Goal: Communication & Community: Share content

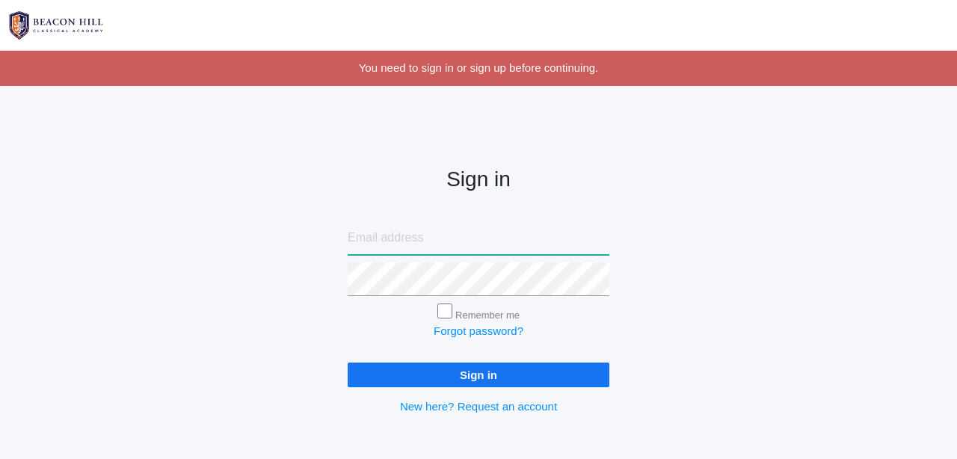
type input "[PERSON_NAME][EMAIL_ADDRESS][DOMAIN_NAME]"
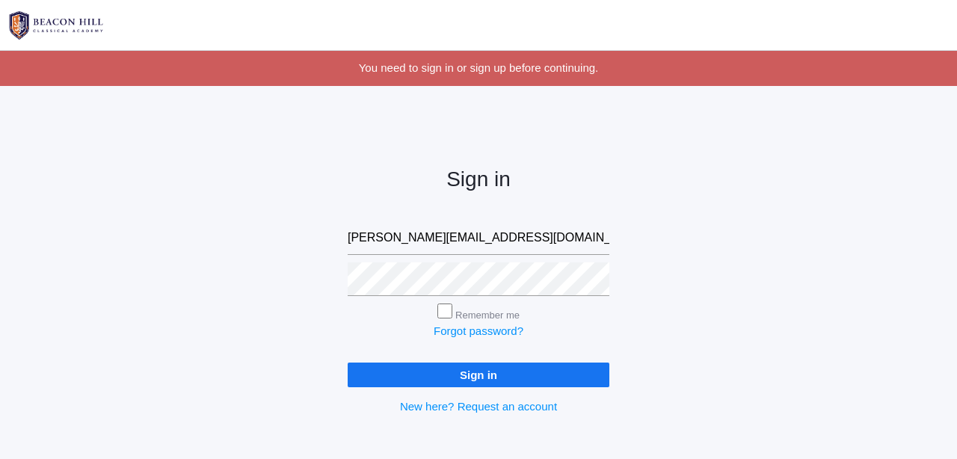
click at [447, 372] on input "Sign in" at bounding box center [479, 375] width 262 height 25
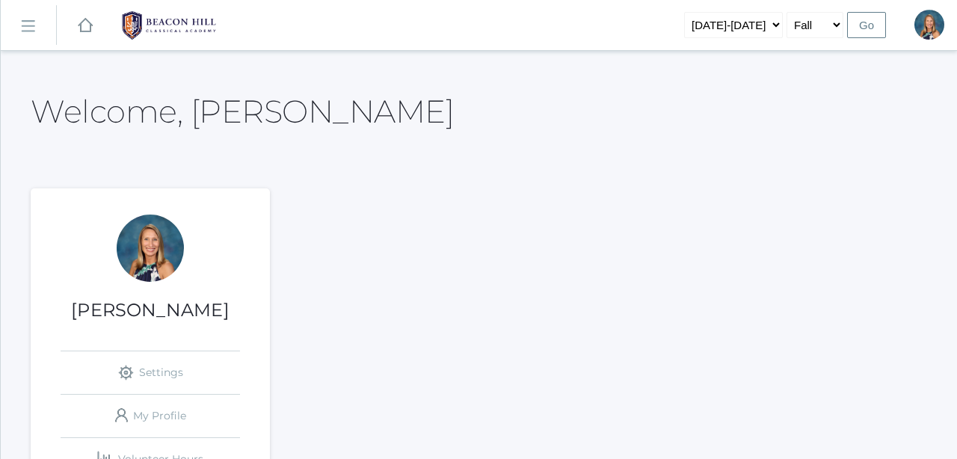
click at [23, 28] on rect at bounding box center [28, 26] width 24 height 24
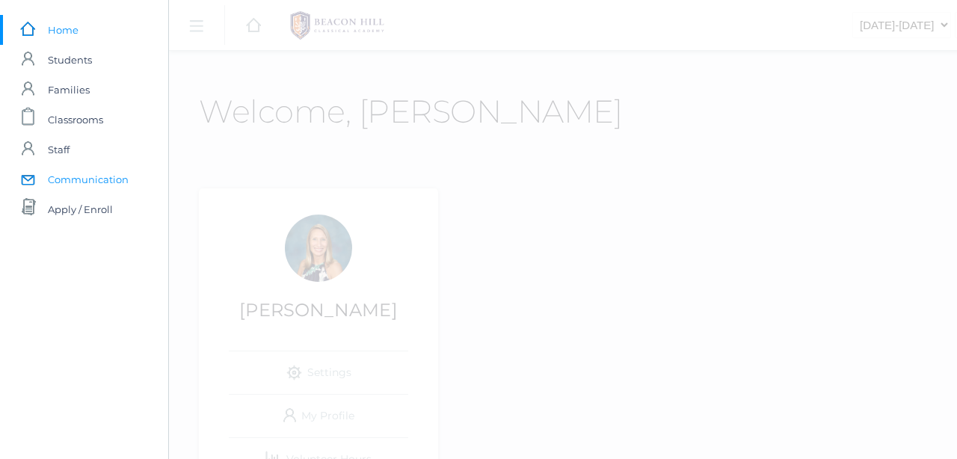
click at [66, 183] on span "Communication" at bounding box center [88, 179] width 81 height 30
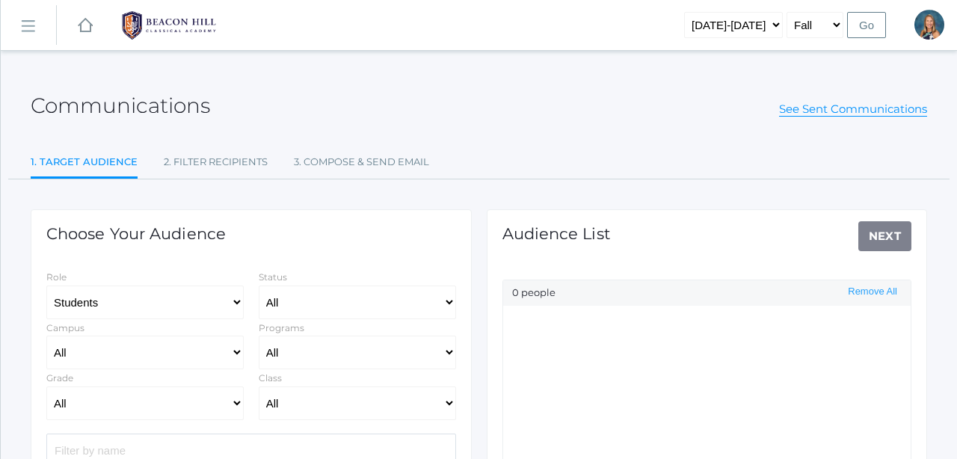
select select "Enrolled"
click at [130, 405] on select "All Grammar - Kindergarten - 1st Grade - 2nd Grade - 3rd Grade - 4th Grade - 5t…" at bounding box center [144, 404] width 197 height 34
select select "2"
click at [310, 405] on select "All 01LA - First Grade Barber 01LA - First Grade Watson 02LA - Second Grade Bal…" at bounding box center [357, 404] width 197 height 34
select select "1970"
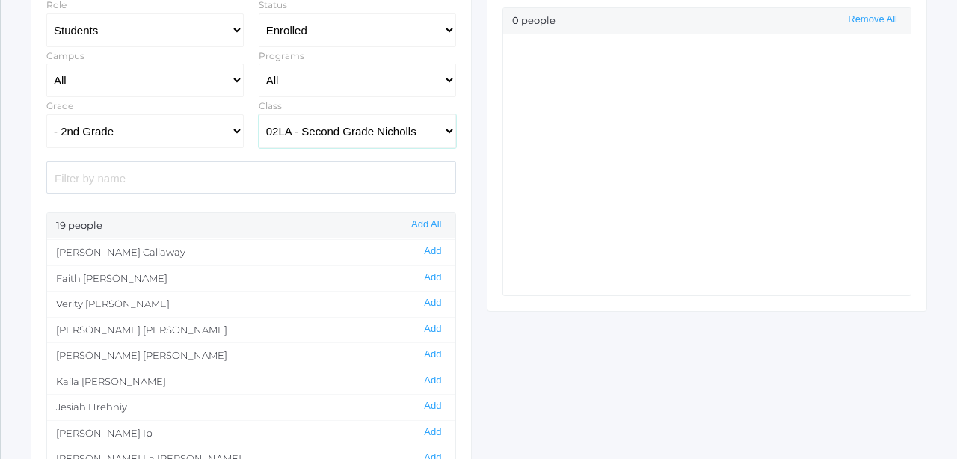
scroll to position [77, 0]
click at [428, 324] on button "Add" at bounding box center [432, 328] width 26 height 13
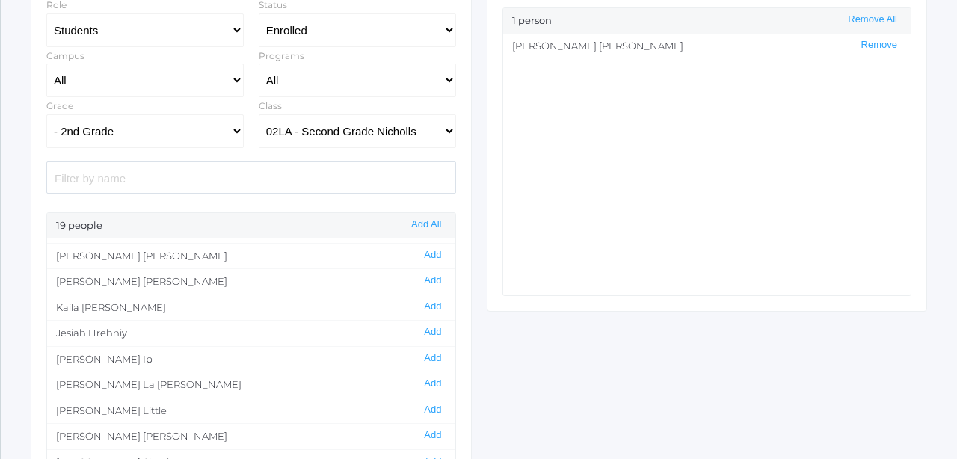
scroll to position [158, 0]
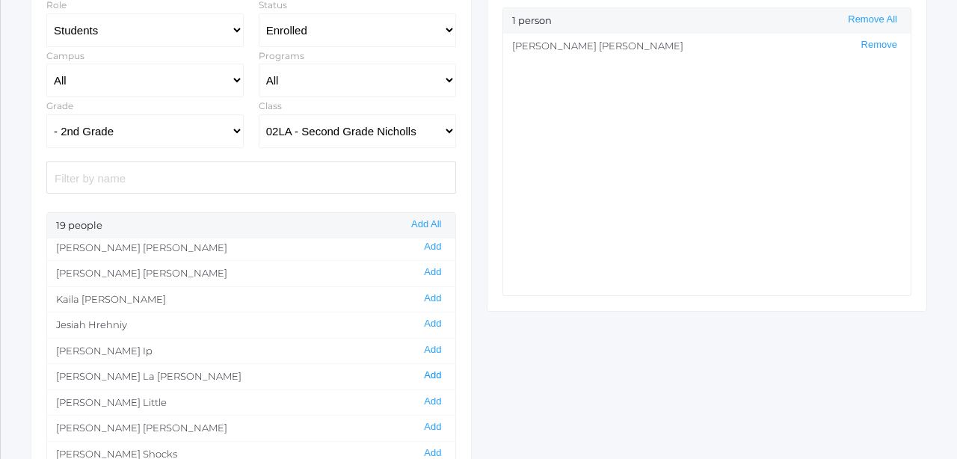
click at [431, 372] on button "Add" at bounding box center [432, 375] width 26 height 13
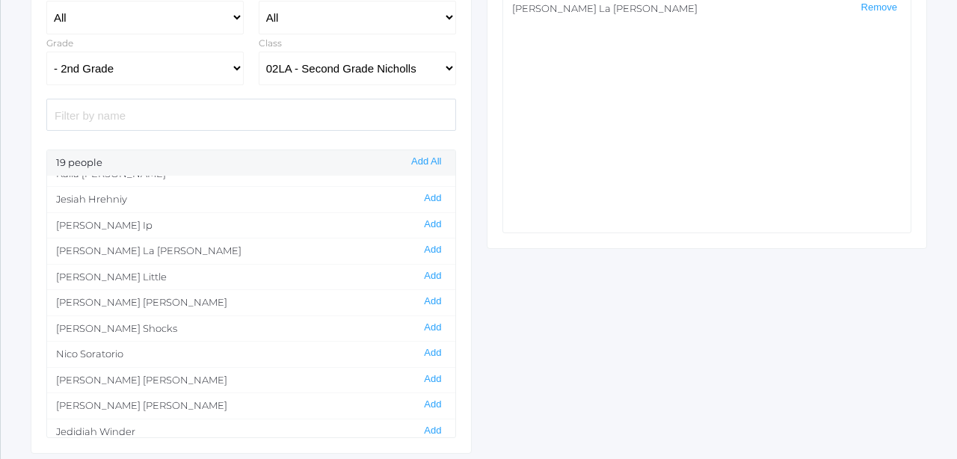
scroll to position [355, 0]
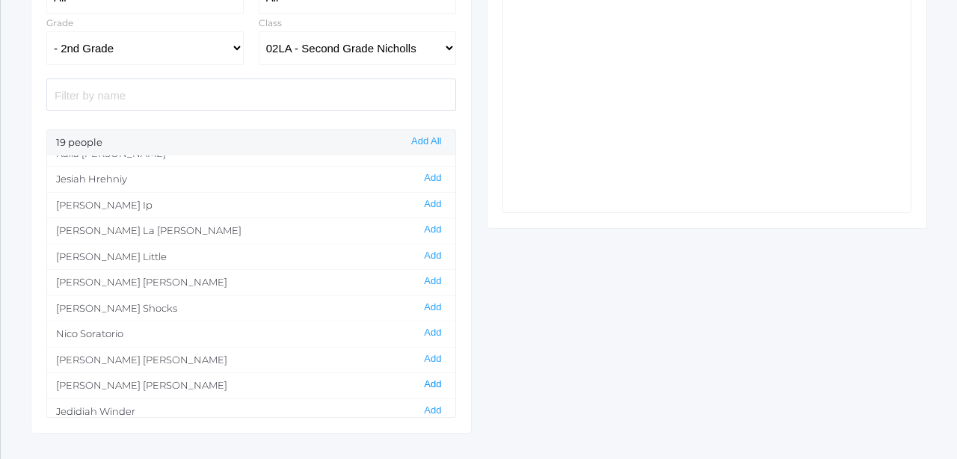
click at [430, 378] on button "Add" at bounding box center [432, 384] width 26 height 13
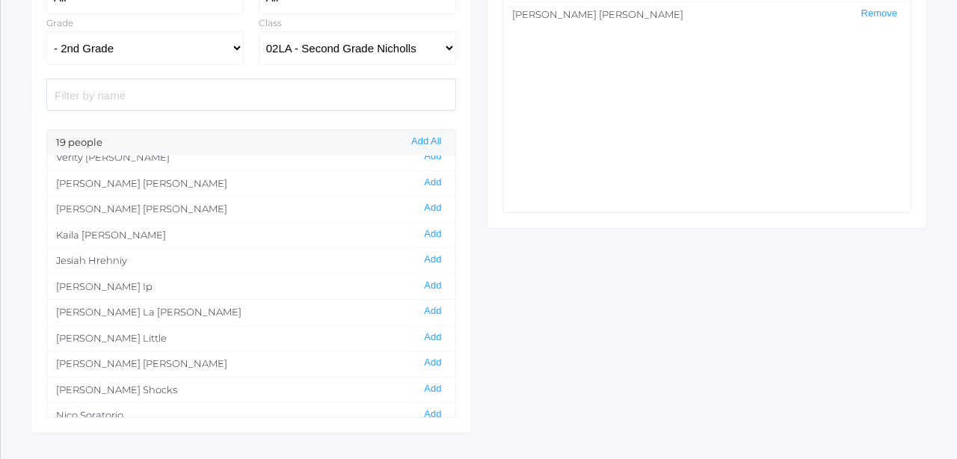
scroll to position [144, 0]
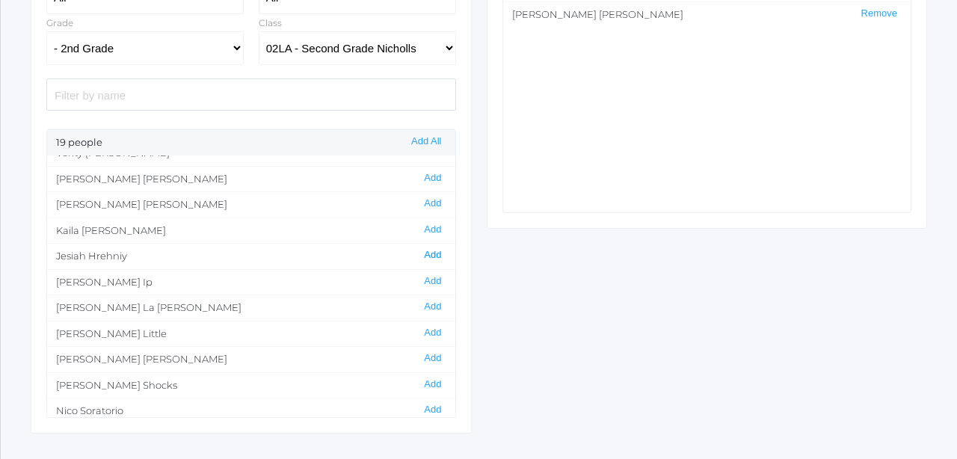
click at [437, 250] on button "Add" at bounding box center [432, 255] width 26 height 13
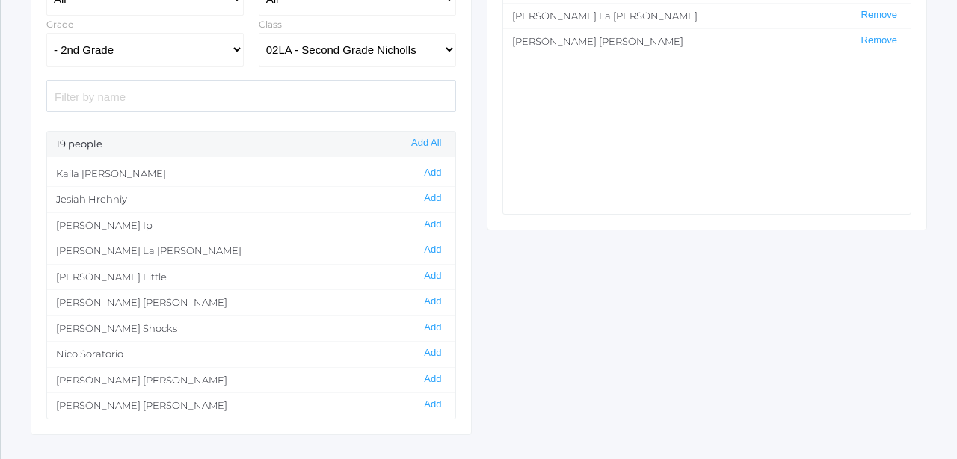
scroll to position [203, 0]
click at [430, 345] on button "Add" at bounding box center [432, 351] width 26 height 13
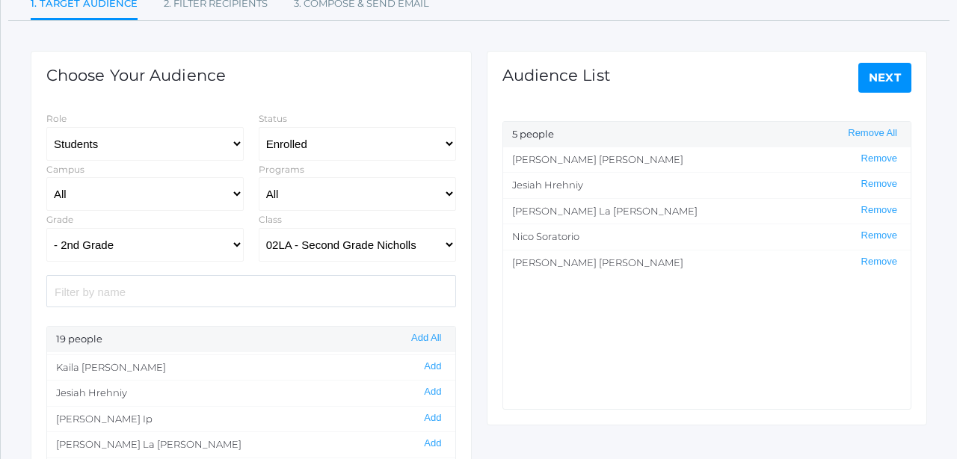
scroll to position [132, 0]
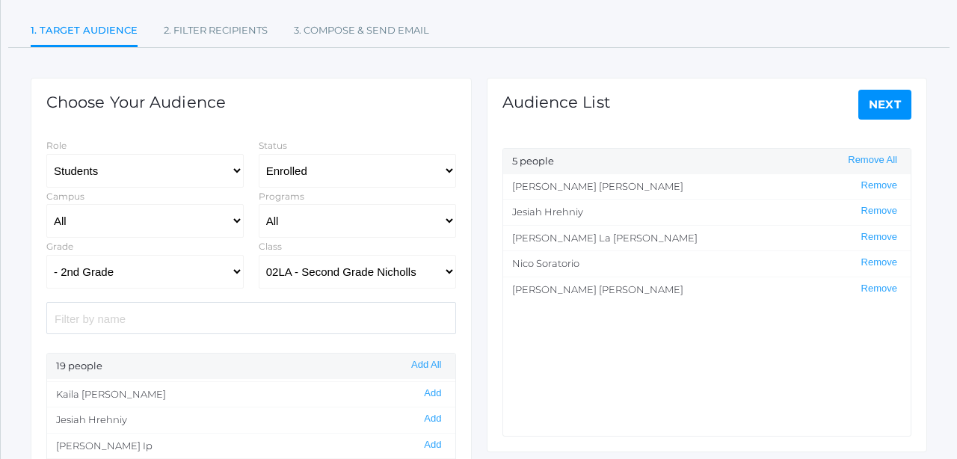
click at [876, 95] on link "Next" at bounding box center [885, 105] width 54 height 30
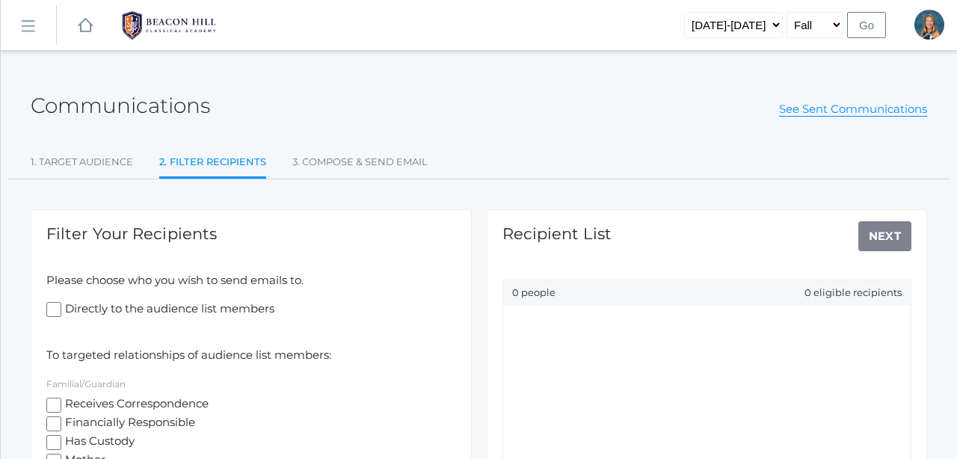
click at [58, 403] on input "Receives Correspondence" at bounding box center [53, 405] width 15 height 15
checkbox input "true"
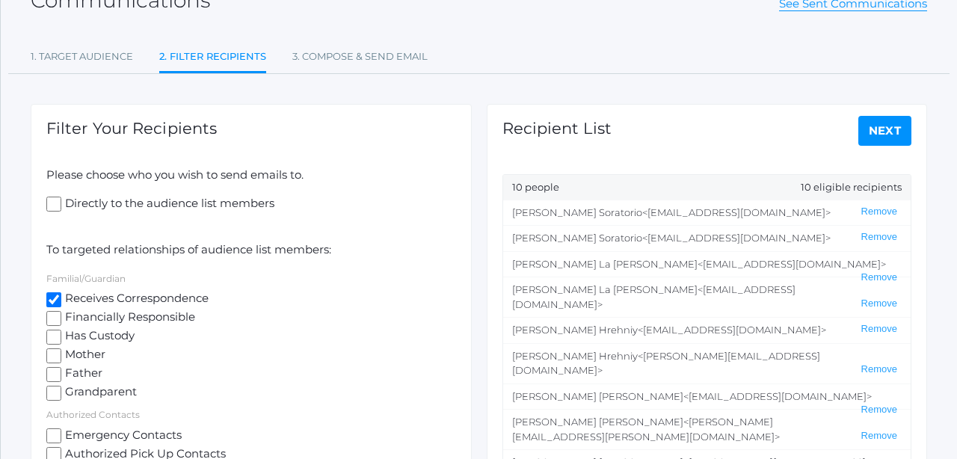
scroll to position [120, 0]
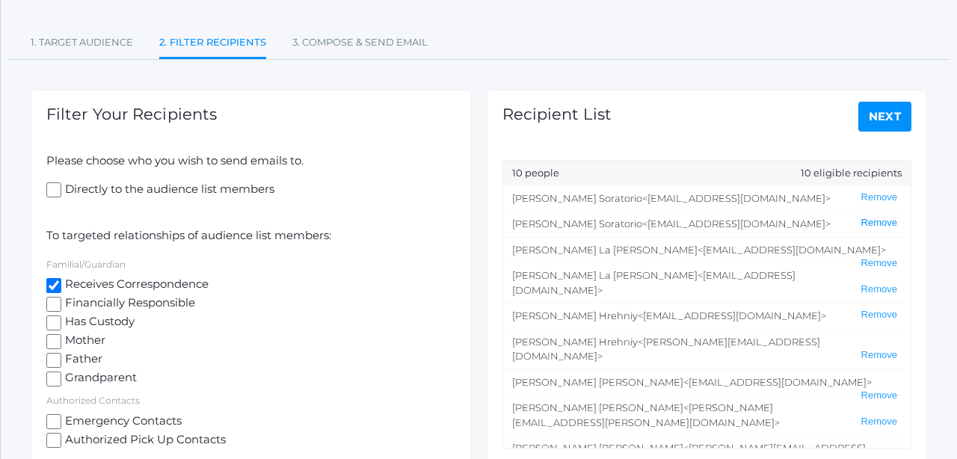
click at [867, 221] on button "Remove" at bounding box center [879, 223] width 45 height 13
click at [873, 257] on button "Remove" at bounding box center [879, 263] width 45 height 13
click at [872, 390] on button "Remove" at bounding box center [879, 396] width 45 height 13
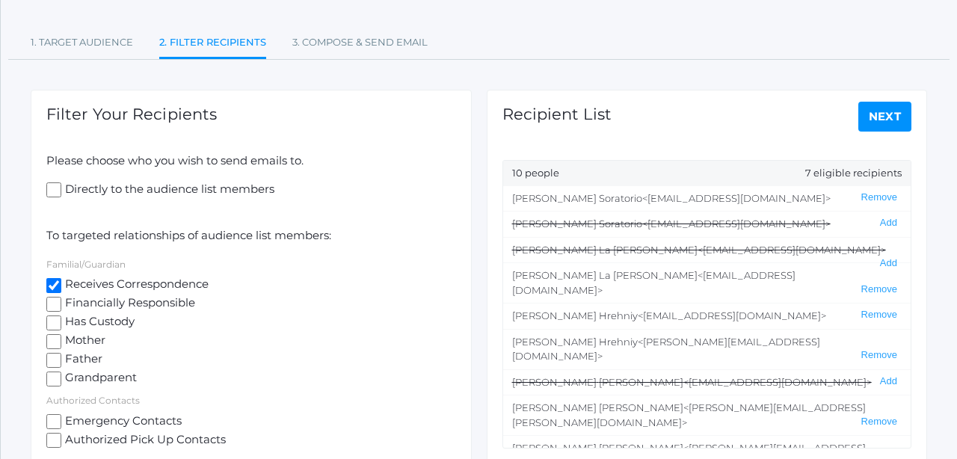
click at [872, 456] on button "Remove" at bounding box center [879, 462] width 45 height 13
click at [882, 111] on link "Next" at bounding box center [885, 117] width 54 height 30
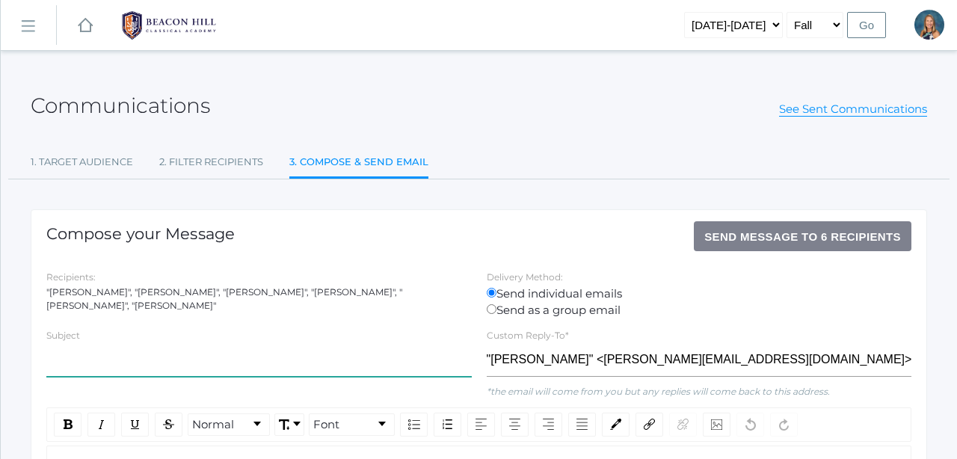
click at [85, 367] on input "text" at bounding box center [258, 360] width 425 height 34
type input "M"
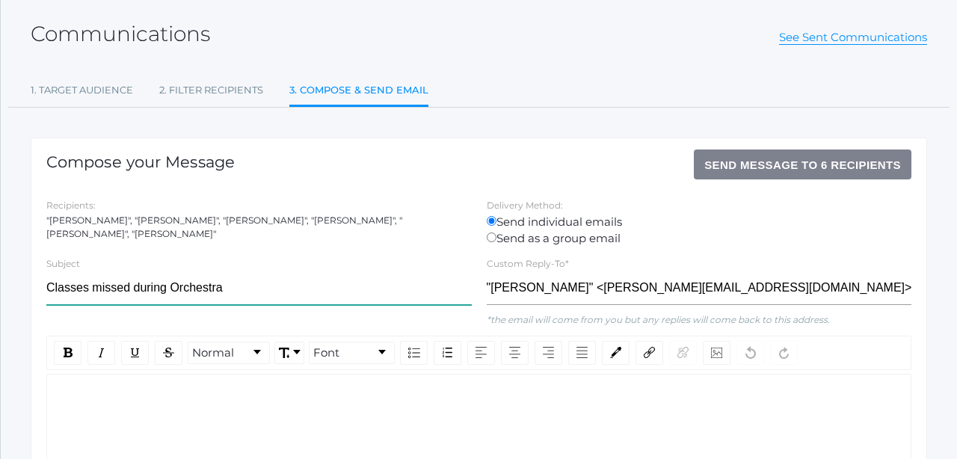
scroll to position [75, 0]
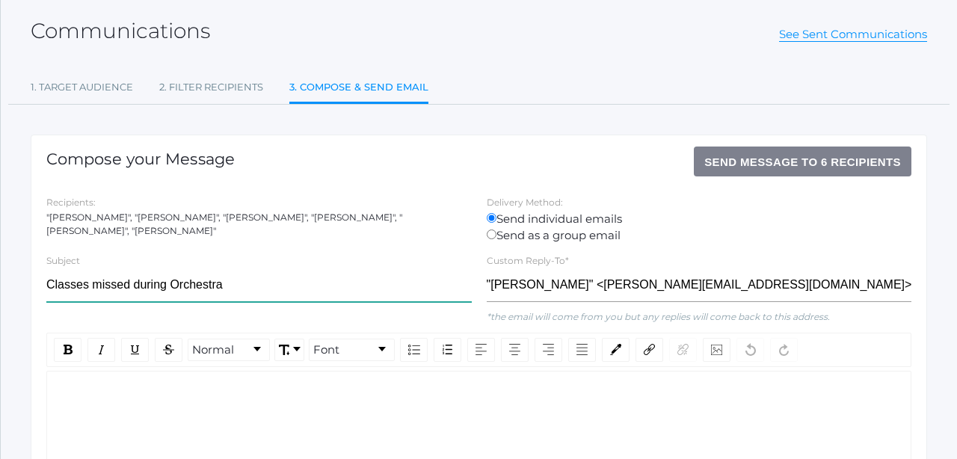
click at [99, 283] on input "Classes missed during Orchestra" at bounding box center [258, 285] width 425 height 34
click at [138, 283] on input "Classes Missed during Orchestra" at bounding box center [258, 285] width 425 height 34
type input "Classes Missed During Orchestra"
click at [84, 391] on div "rdw-editor" at bounding box center [479, 395] width 840 height 17
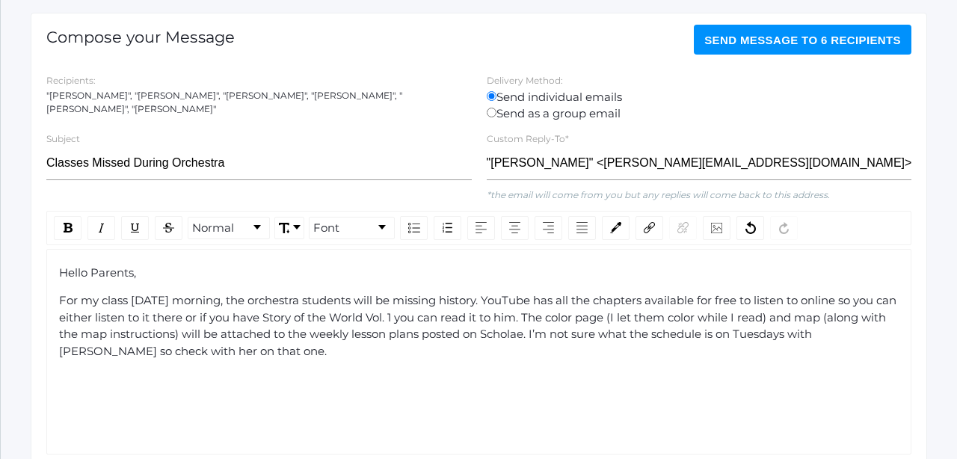
scroll to position [204, 0]
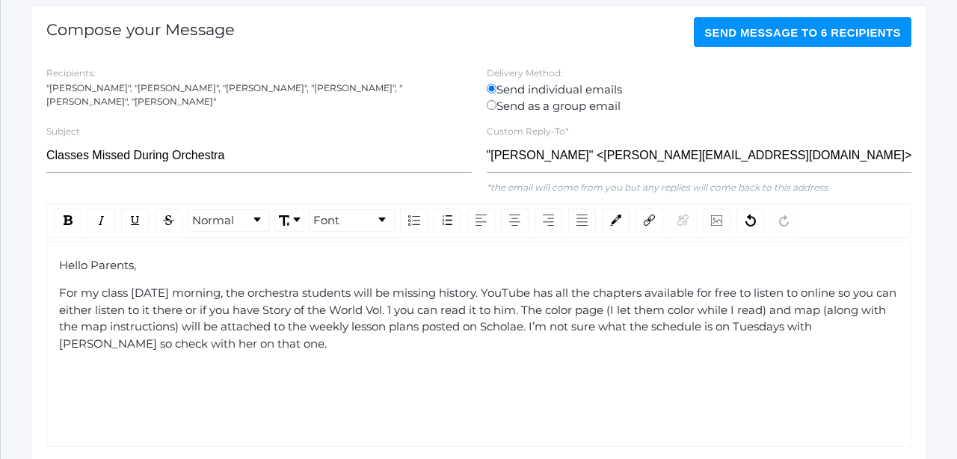
click at [93, 259] on span "Hello Parents," at bounding box center [97, 265] width 77 height 14
click at [559, 306] on span "For my class on Thursday morning, the orchestra students will be missing histor…" at bounding box center [479, 318] width 840 height 65
drag, startPoint x: 302, startPoint y: 337, endPoint x: 603, endPoint y: 322, distance: 301.7
click at [603, 322] on div "For my class on Thursday morning, the orchestra students will be missing histor…" at bounding box center [479, 318] width 840 height 67
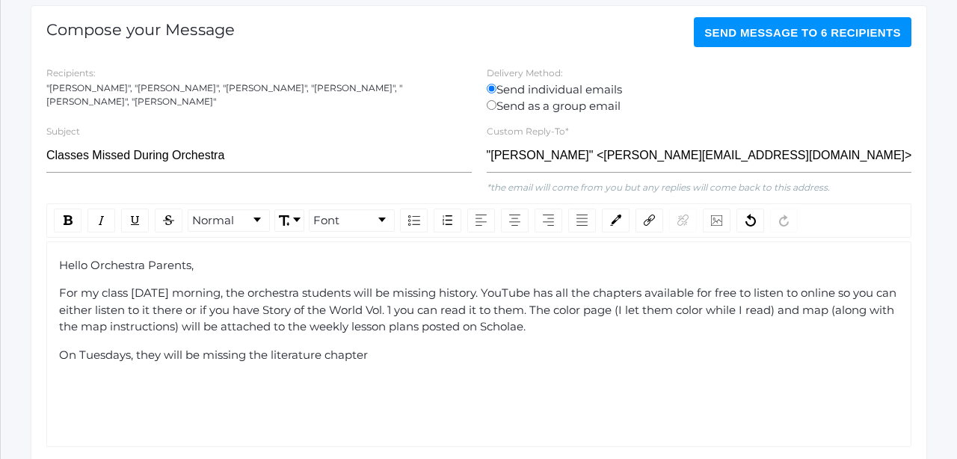
click at [603, 310] on span "For my class on Thursday morning, the orchestra students will be missing histor…" at bounding box center [479, 310] width 840 height 48
click at [389, 351] on div "On Tuesdays, they will be missing the literature chapter" at bounding box center [479, 355] width 840 height 17
click at [790, 356] on div "On Tuesdays, they will be missing the literature chapter from Little House whic…" at bounding box center [479, 355] width 840 height 17
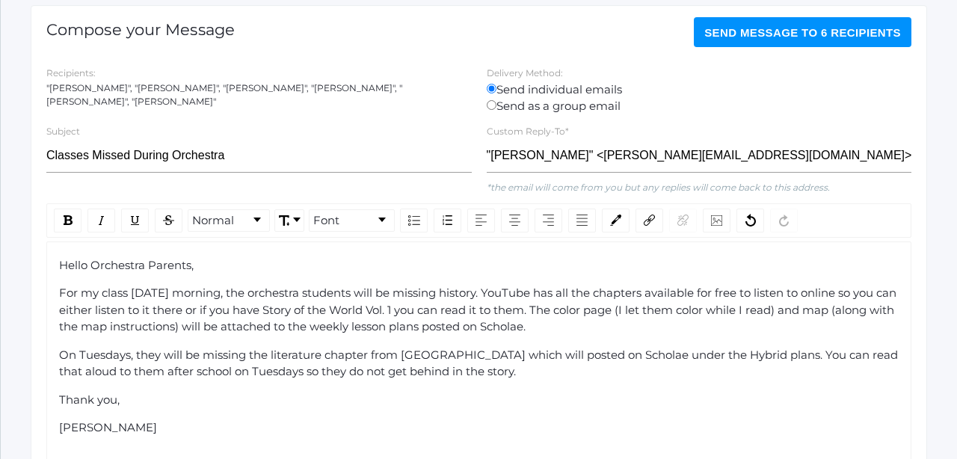
click at [802, 31] on span "Send Message to 6 recipients" at bounding box center [802, 32] width 197 height 13
